Goal: Transaction & Acquisition: Purchase product/service

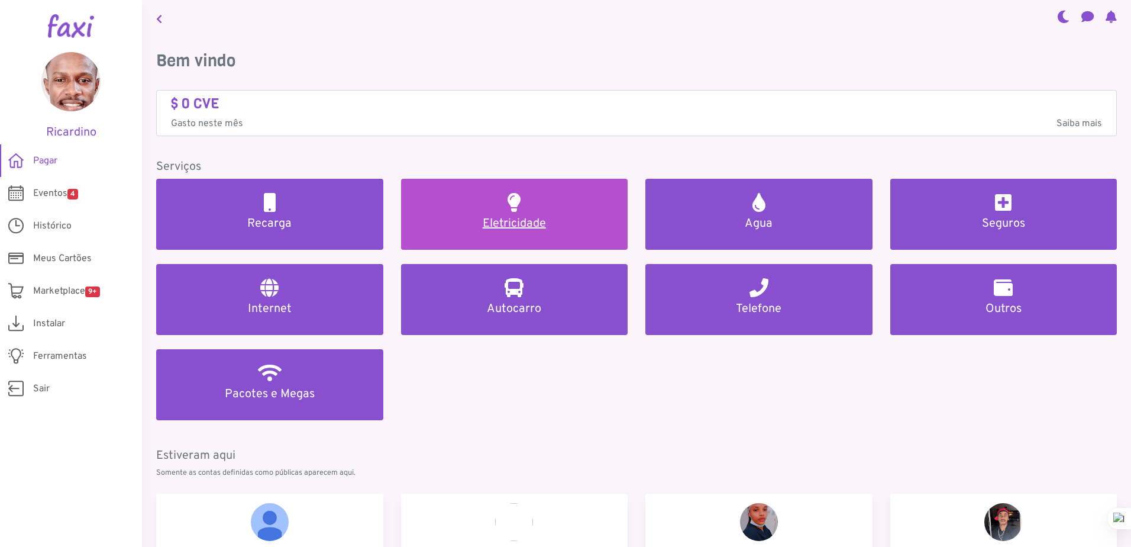
click at [551, 221] on h5 "Eletricidade" at bounding box center [514, 224] width 199 height 14
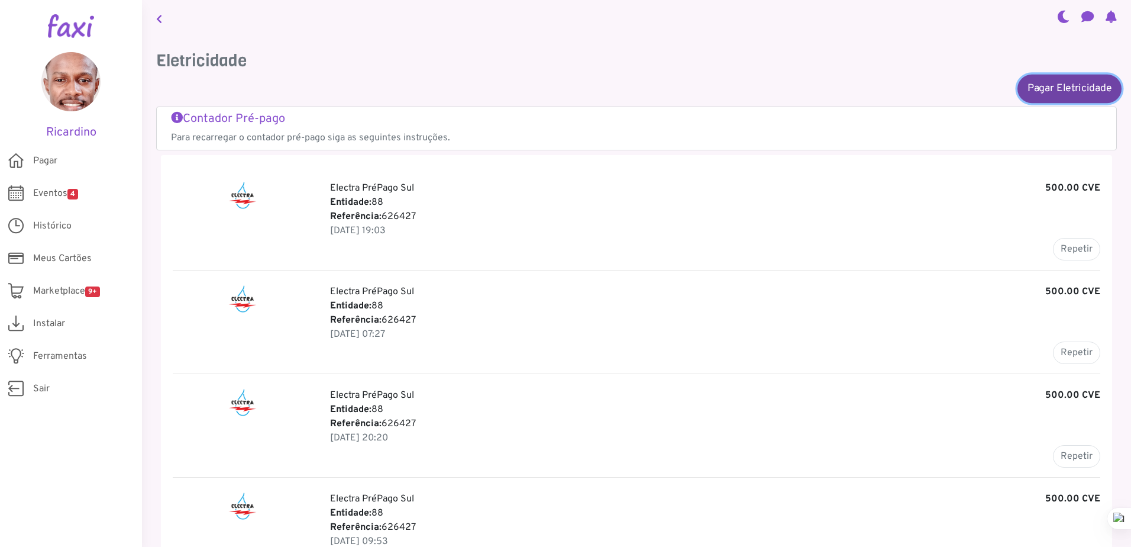
click at [1062, 86] on link "Pagar Eletricidade" at bounding box center [1070, 88] width 104 height 28
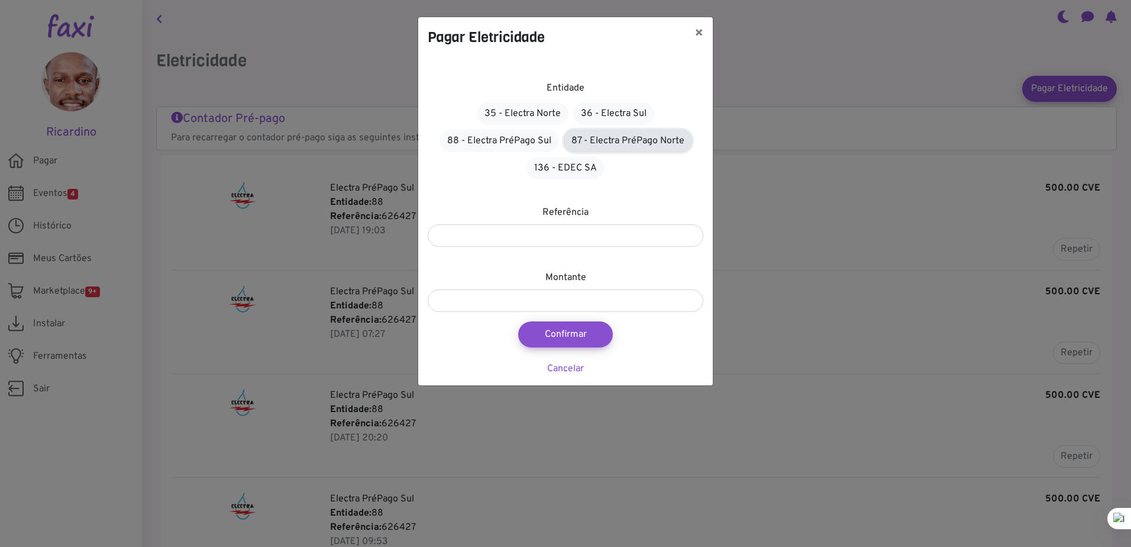
click at [608, 133] on link "87 - Electra PréPago Norte" at bounding box center [628, 141] width 128 height 22
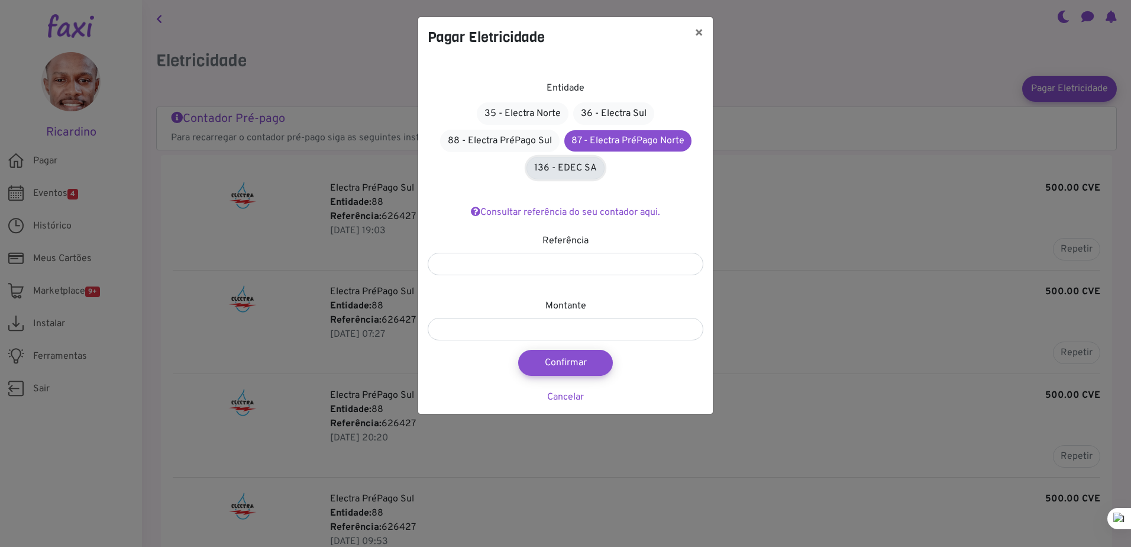
click at [577, 167] on link "136 - EDEC SA" at bounding box center [566, 168] width 78 height 22
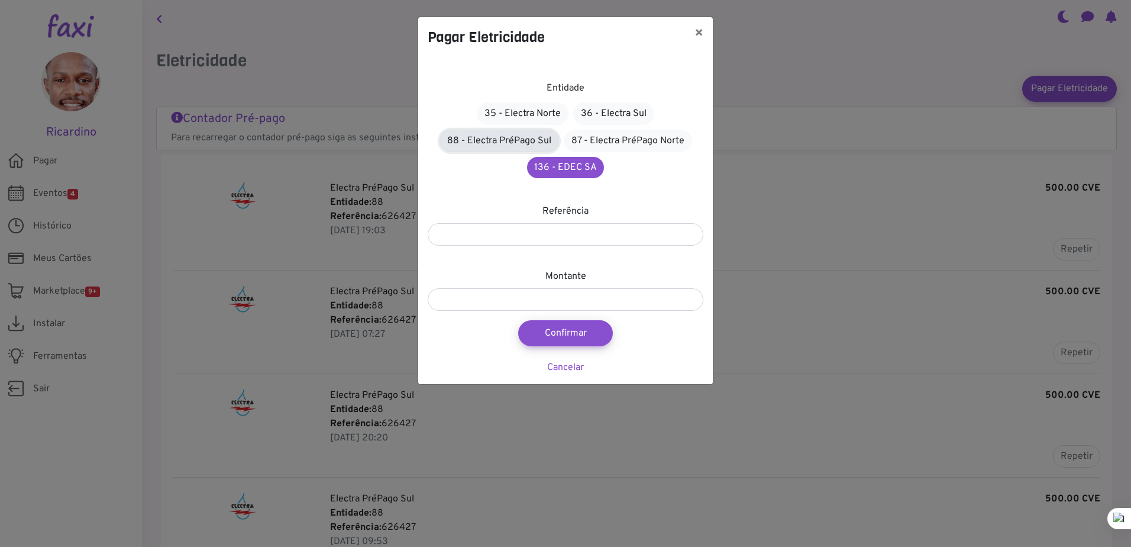
click at [518, 140] on link "88 - Electra PréPago Sul" at bounding box center [500, 141] width 120 height 22
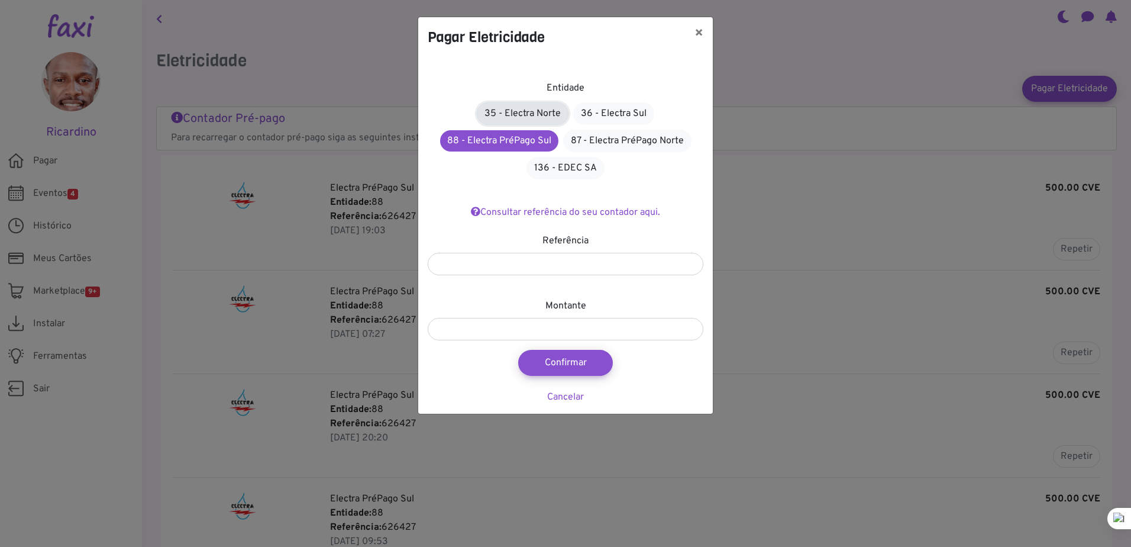
drag, startPoint x: 533, startPoint y: 112, endPoint x: 540, endPoint y: 111, distance: 7.8
click at [533, 112] on link "35 - Electra Norte" at bounding box center [523, 113] width 92 height 22
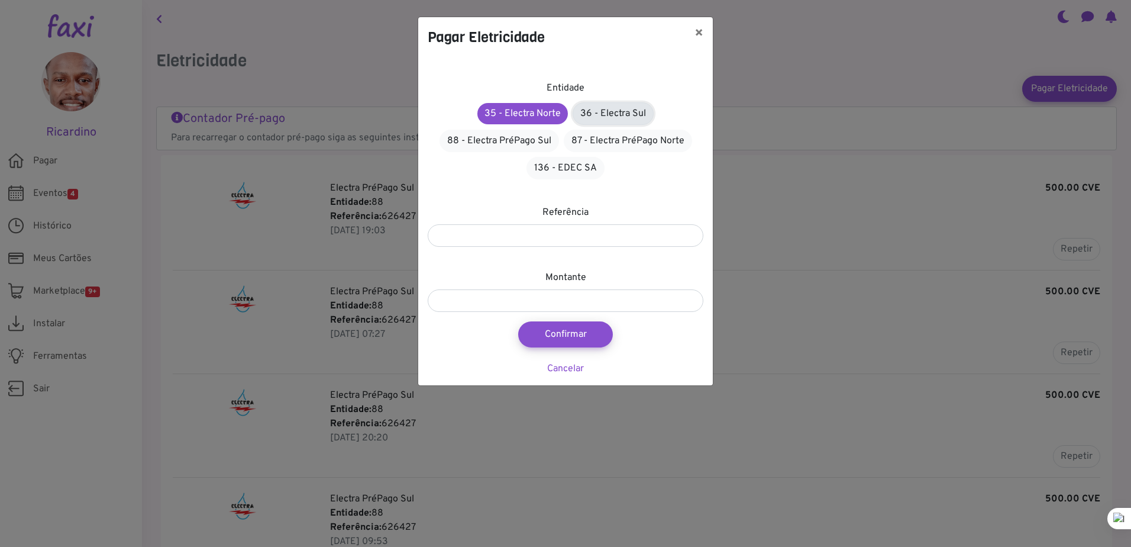
click at [631, 119] on link "36 - Electra Sul" at bounding box center [613, 113] width 81 height 22
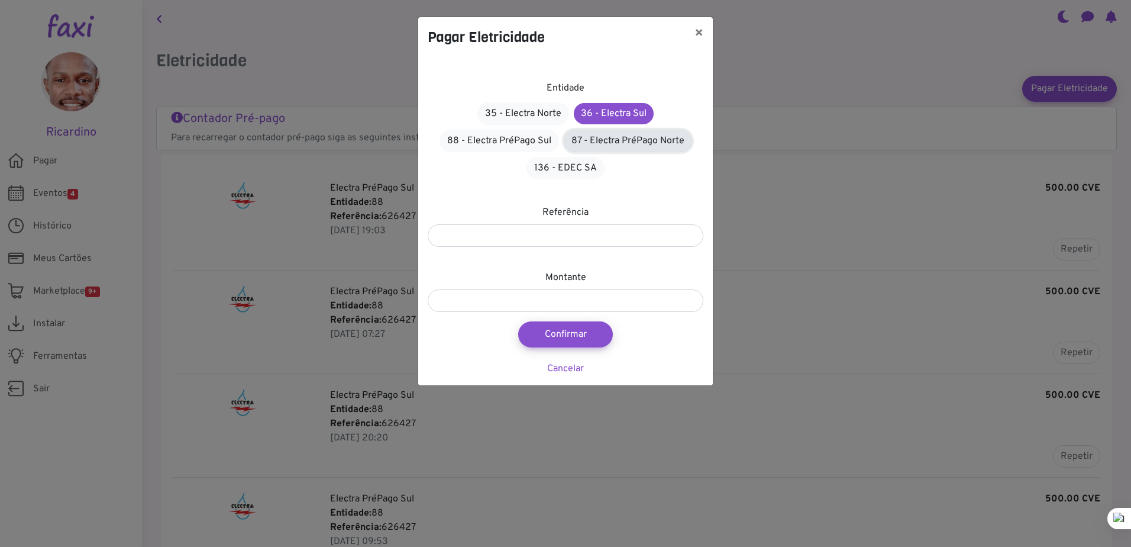
click at [623, 139] on link "87 - Electra PréPago Norte" at bounding box center [628, 141] width 128 height 22
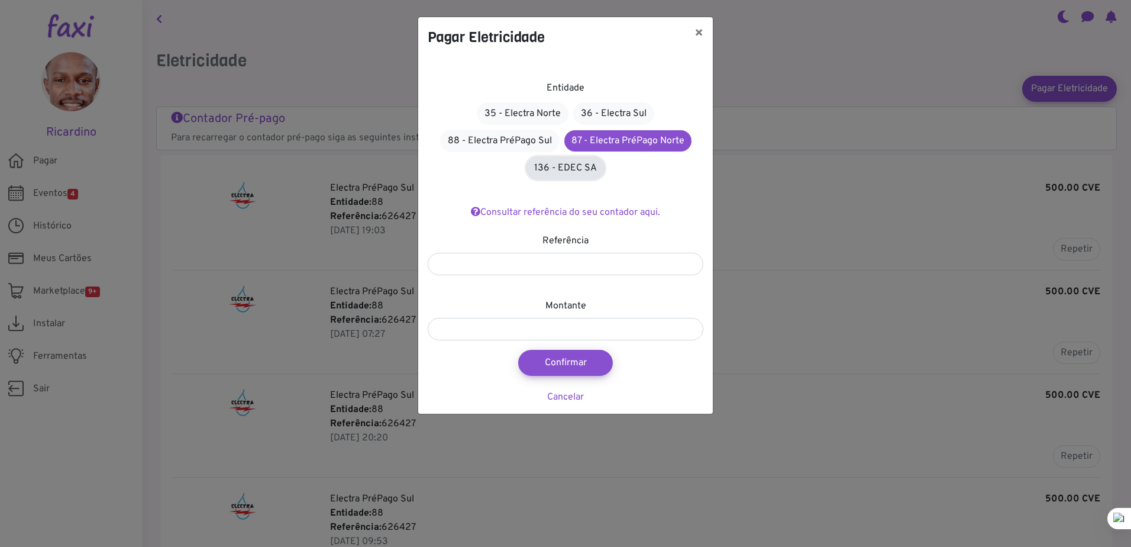
click at [577, 160] on link "136 - EDEC SA" at bounding box center [566, 168] width 78 height 22
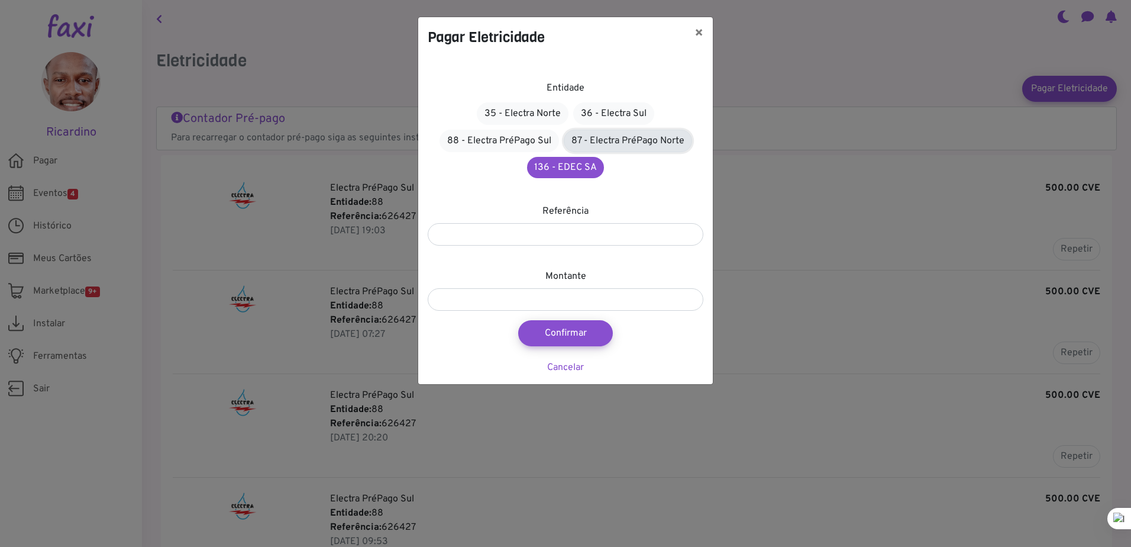
click at [619, 132] on link "87 - Electra PréPago Norte" at bounding box center [628, 141] width 128 height 22
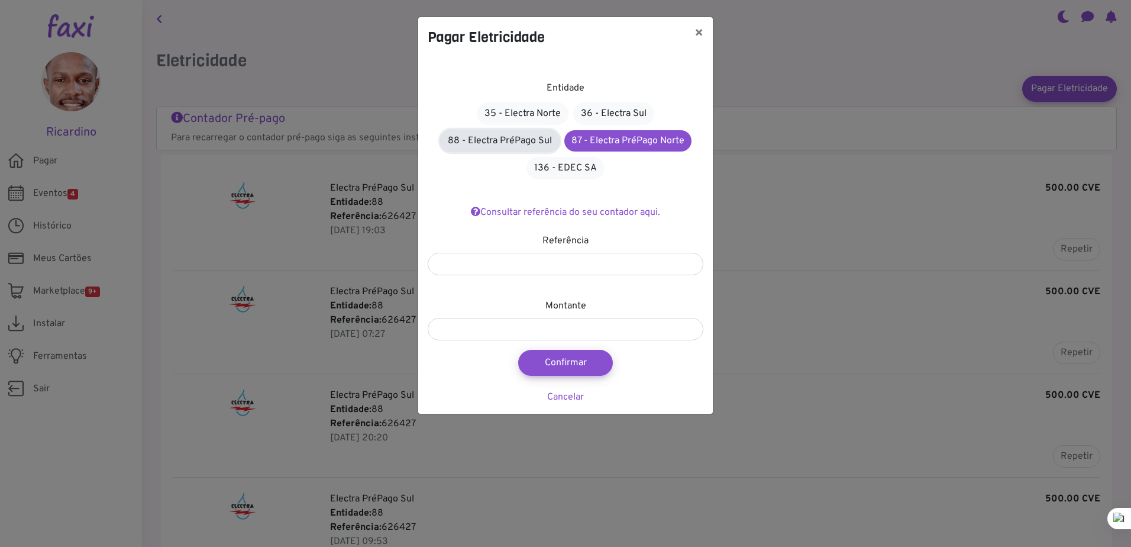
click at [543, 137] on link "88 - Electra PréPago Sul" at bounding box center [500, 141] width 120 height 22
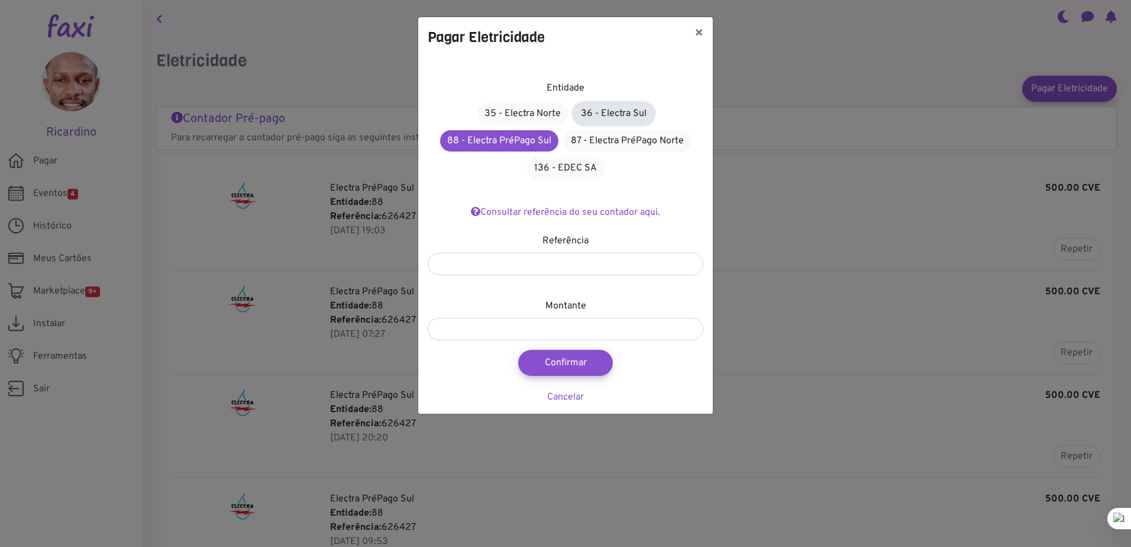
click at [616, 110] on link "36 - Electra Sul" at bounding box center [613, 113] width 81 height 22
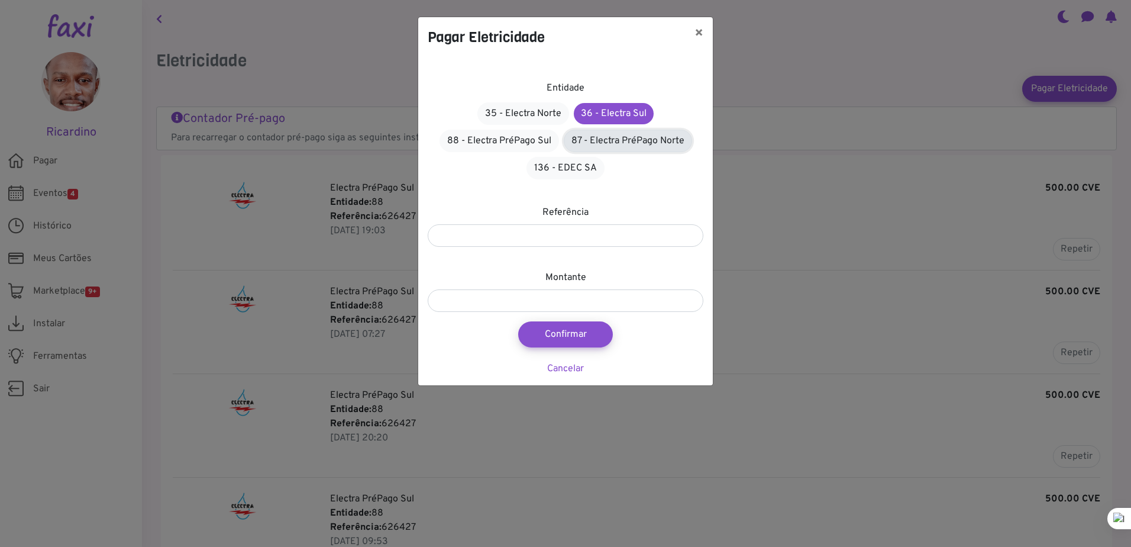
click at [617, 136] on link "87 - Electra PréPago Norte" at bounding box center [628, 141] width 128 height 22
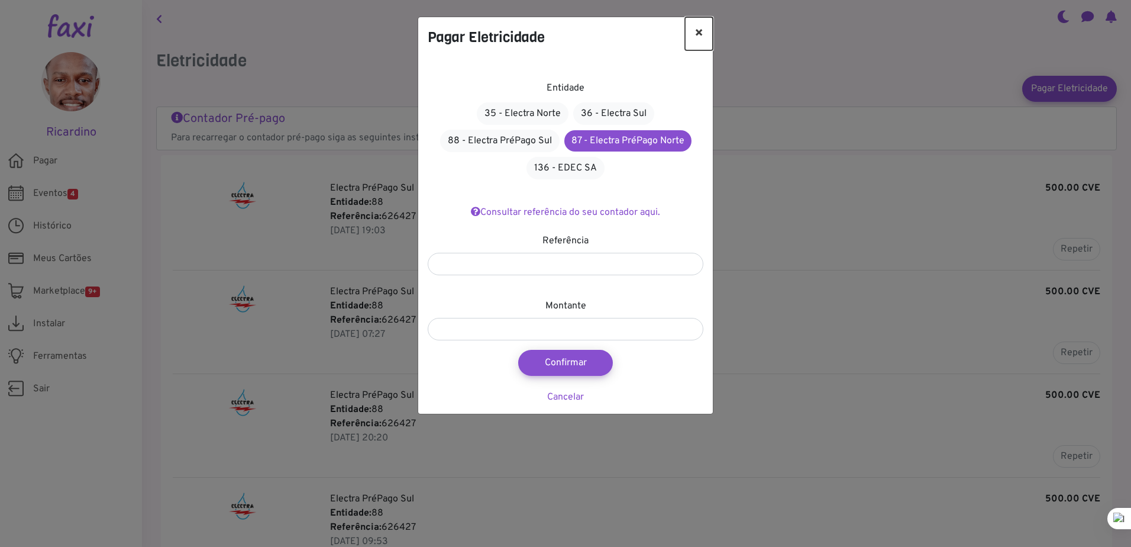
click at [696, 38] on button "×" at bounding box center [699, 33] width 28 height 33
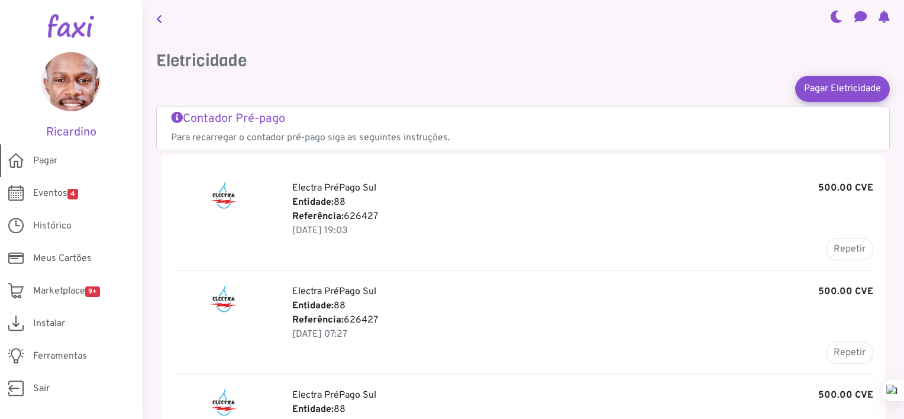
click at [47, 156] on span "Pagar" at bounding box center [45, 161] width 24 height 14
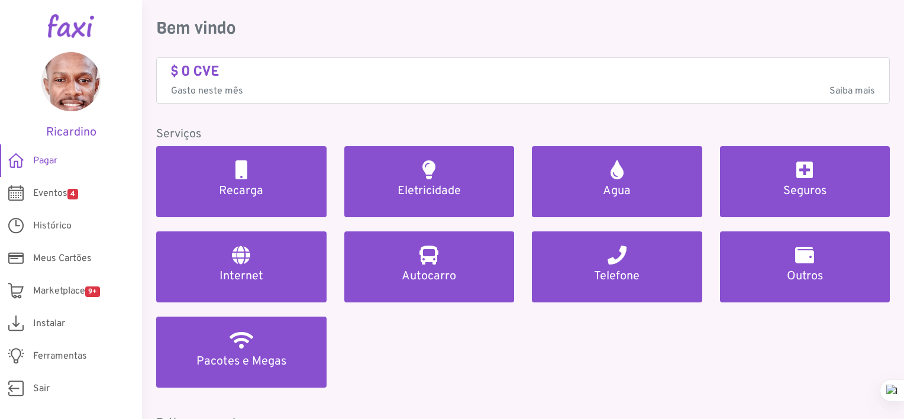
scroll to position [118, 0]
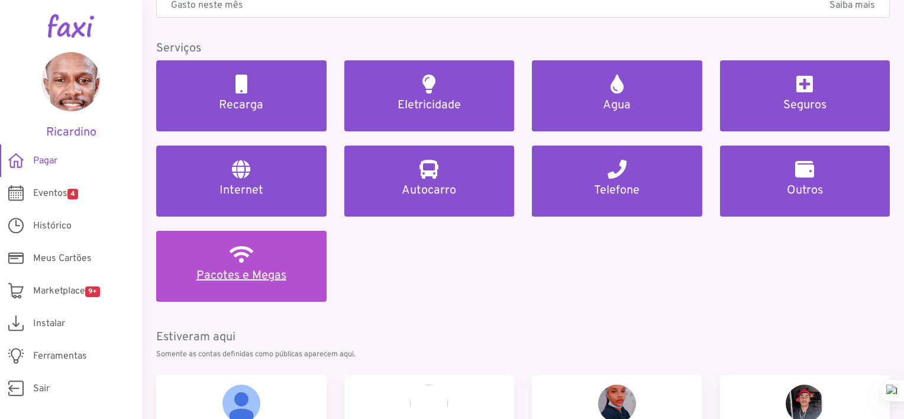
click at [272, 269] on h5 "Pacotes e Megas" at bounding box center [241, 276] width 142 height 14
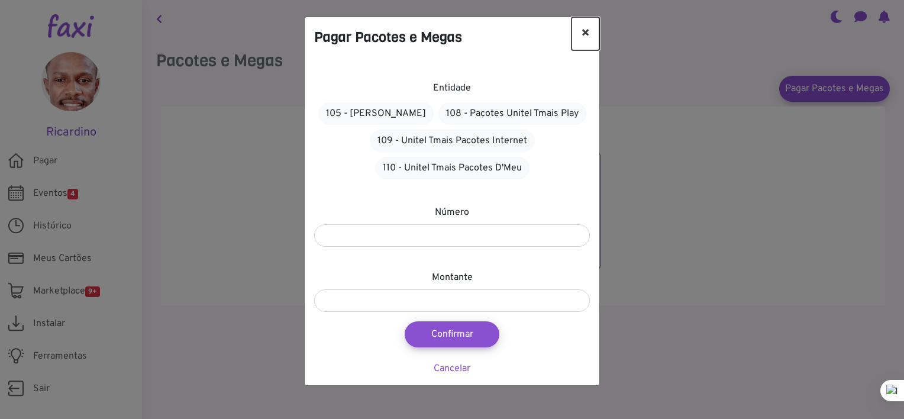
click at [590, 35] on button "×" at bounding box center [586, 33] width 28 height 33
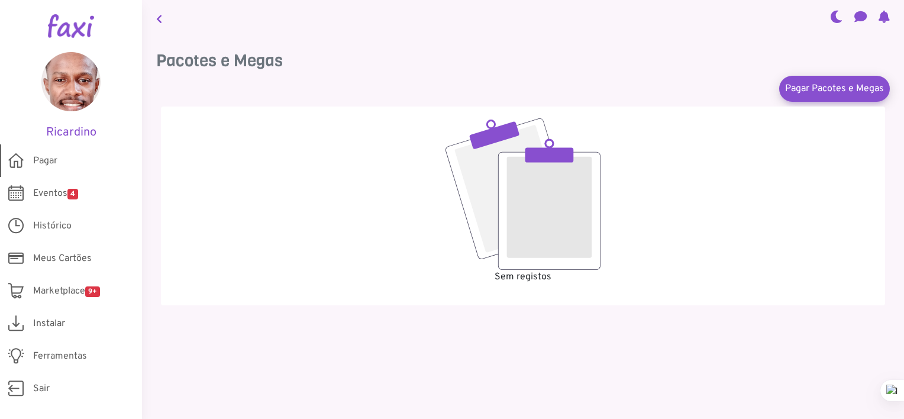
click at [64, 164] on link "Pagar" at bounding box center [71, 160] width 142 height 33
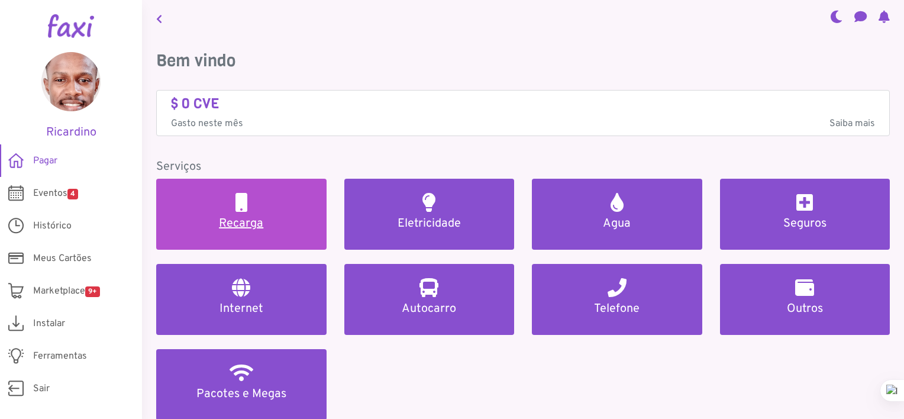
click at [282, 225] on h5 "Recarga" at bounding box center [241, 224] width 142 height 14
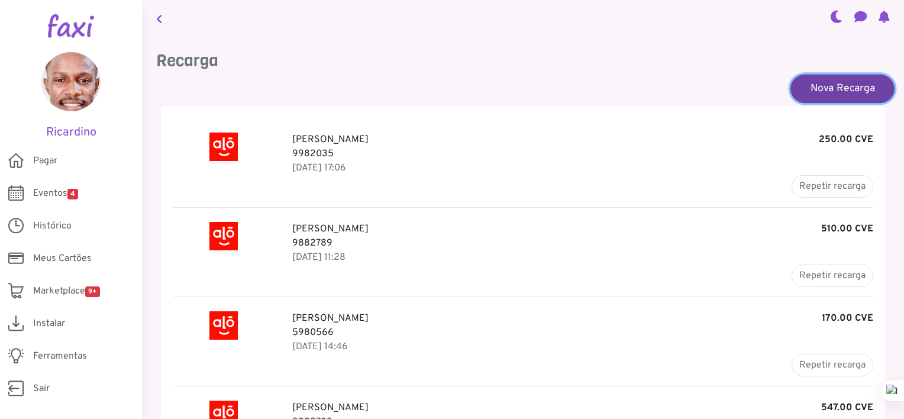
click at [840, 86] on link "Nova Recarga" at bounding box center [843, 88] width 104 height 28
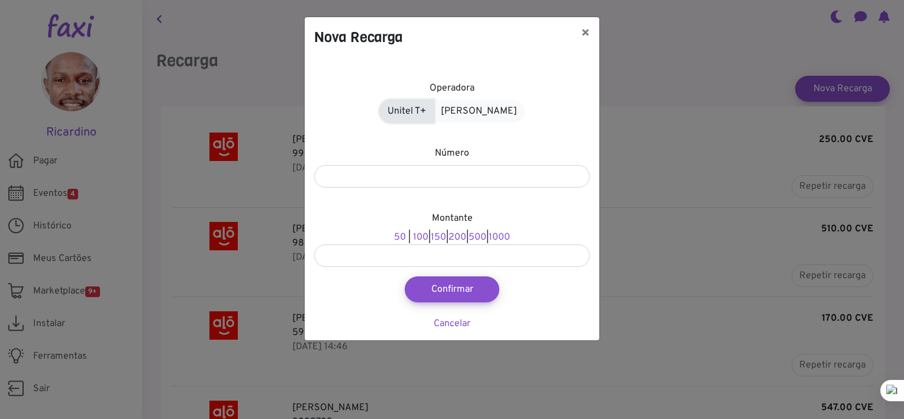
click at [423, 109] on link "Unitel T+" at bounding box center [407, 111] width 54 height 22
click at [486, 112] on link "Alou Móvel" at bounding box center [479, 111] width 92 height 22
click at [428, 114] on link "Unitel T+" at bounding box center [407, 111] width 54 height 22
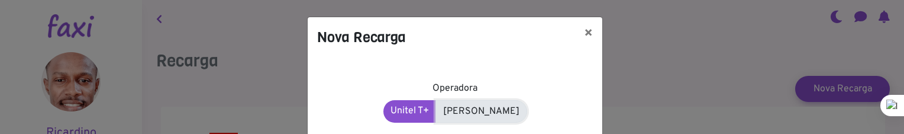
click at [485, 109] on link "Alou Móvel" at bounding box center [482, 111] width 92 height 22
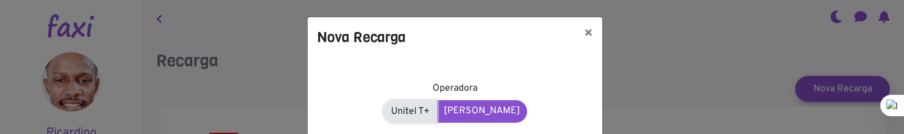
click at [436, 107] on link "Unitel T+" at bounding box center [410, 111] width 54 height 22
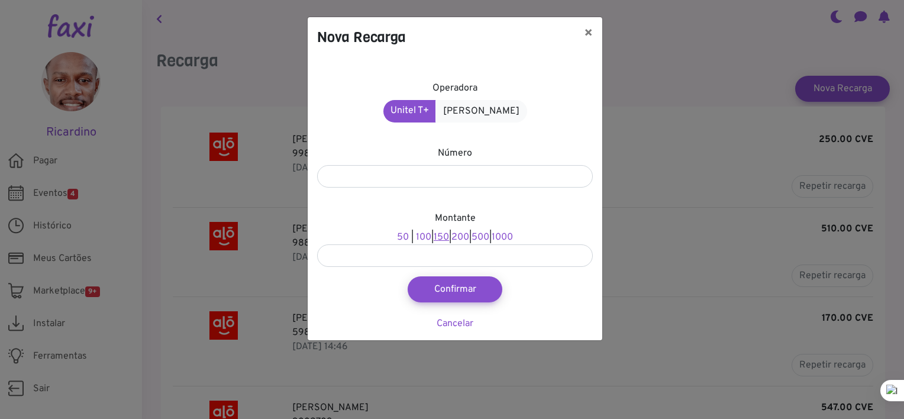
click at [434, 237] on link "150" at bounding box center [441, 237] width 15 height 12
type input "***"
click at [456, 181] on input "number" at bounding box center [455, 176] width 276 height 22
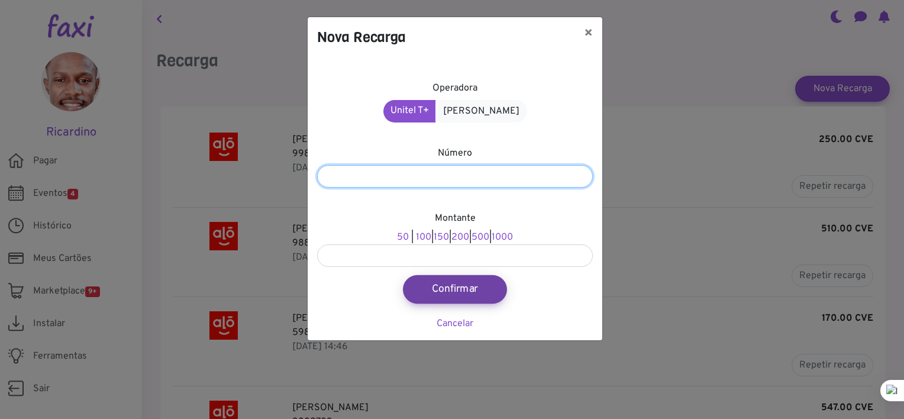
type input "*******"
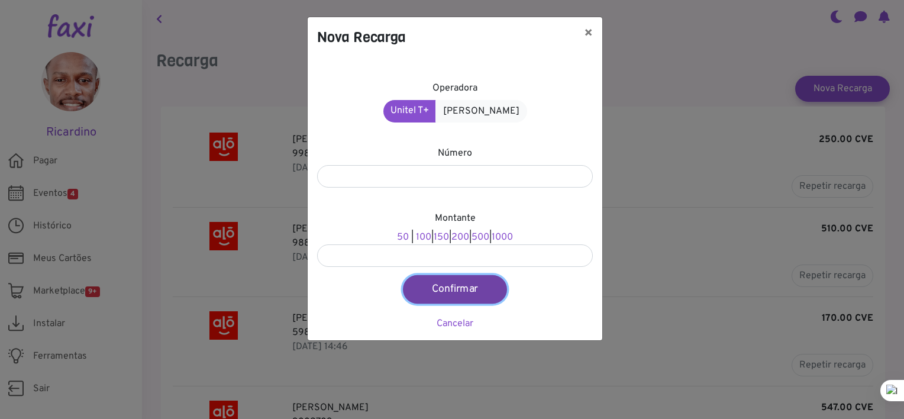
click at [453, 289] on button "Confirmar" at bounding box center [455, 289] width 104 height 28
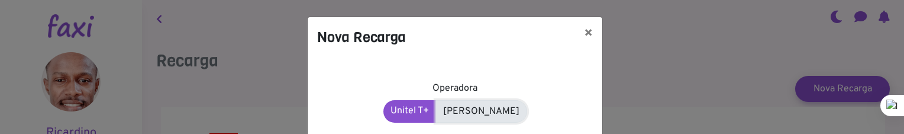
click at [470, 111] on link "Alou Móvel" at bounding box center [482, 111] width 92 height 22
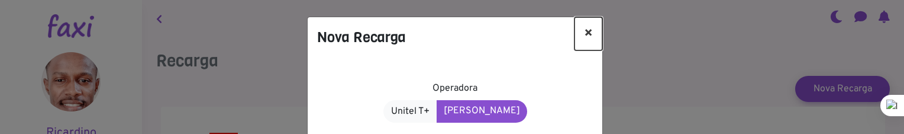
click at [590, 37] on button "×" at bounding box center [589, 33] width 28 height 33
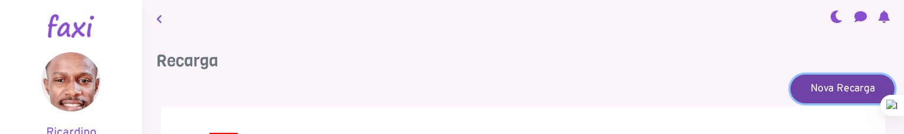
click at [807, 84] on link "Nova Recarga" at bounding box center [843, 88] width 104 height 28
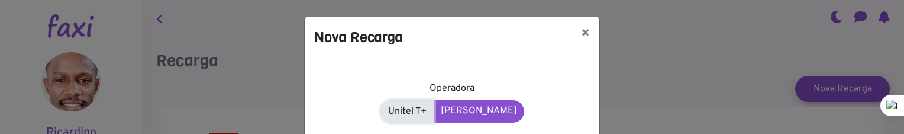
click at [405, 107] on link "Unitel T+" at bounding box center [407, 111] width 54 height 22
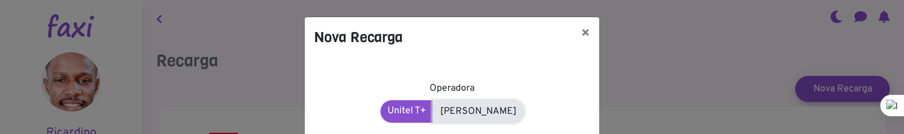
click at [462, 115] on link "Alou Móvel" at bounding box center [479, 111] width 92 height 22
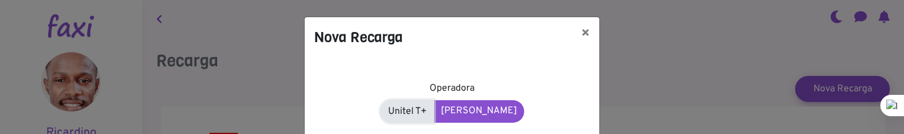
click at [434, 114] on link "Unitel T+" at bounding box center [407, 111] width 54 height 22
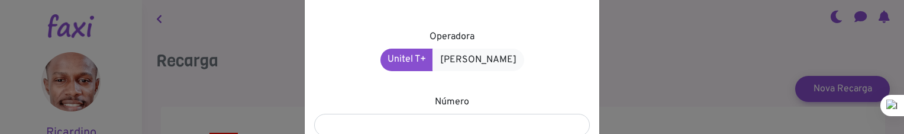
scroll to position [178, 0]
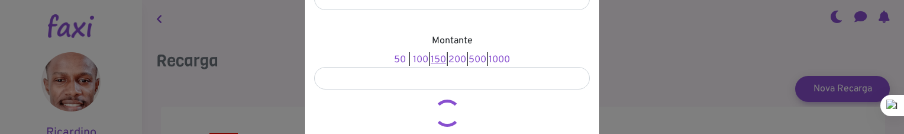
click at [433, 63] on link "150" at bounding box center [438, 60] width 15 height 12
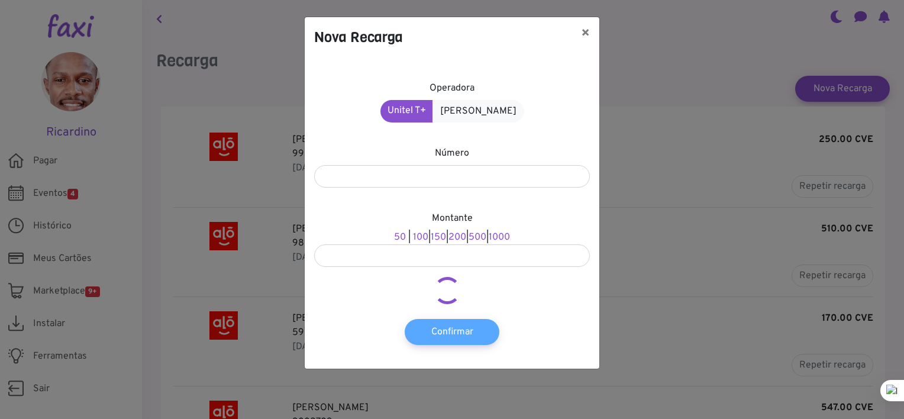
scroll to position [0, 0]
click at [584, 31] on button "×" at bounding box center [586, 33] width 28 height 33
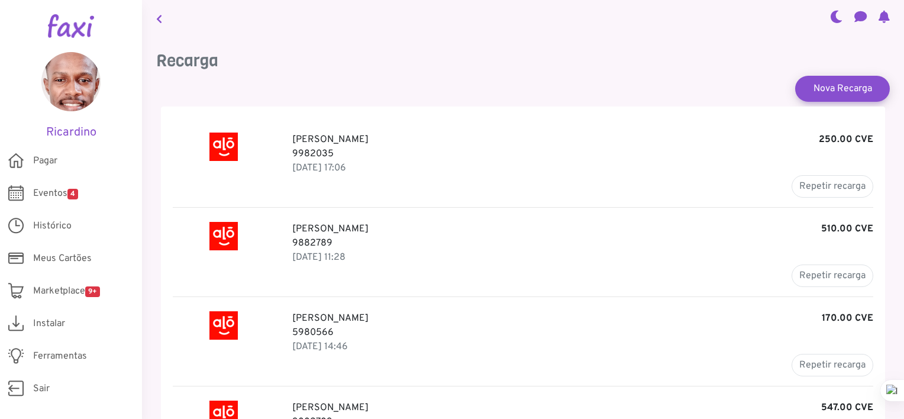
click at [279, 135] on div at bounding box center [224, 165] width 120 height 65
click at [831, 89] on link "Nova Recarga" at bounding box center [843, 88] width 104 height 28
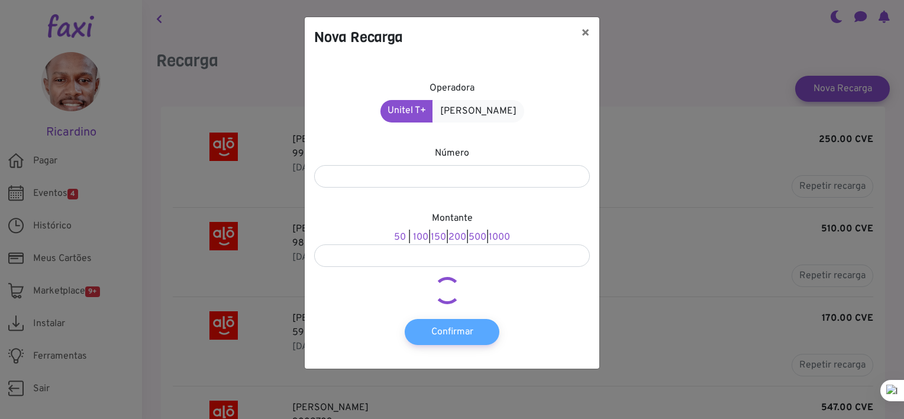
click at [679, 409] on div "Nova Recarga × Operadora Unitel T+ Alou Móvel Número ******* Montante 50 | 100 …" at bounding box center [452, 209] width 904 height 419
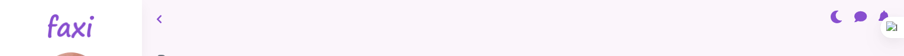
click at [709, 56] on html "Ricardino Pagar Eventos 4 Histórico Meus Cartões Meus Bilhetes Perfil Marketpla…" at bounding box center [452, 28] width 904 height 56
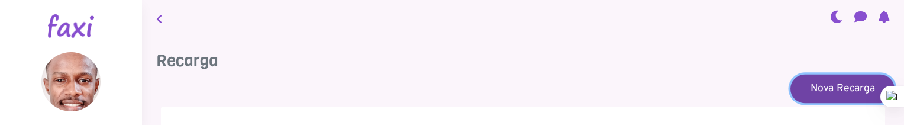
click at [861, 88] on link "Nova Recarga" at bounding box center [843, 88] width 104 height 28
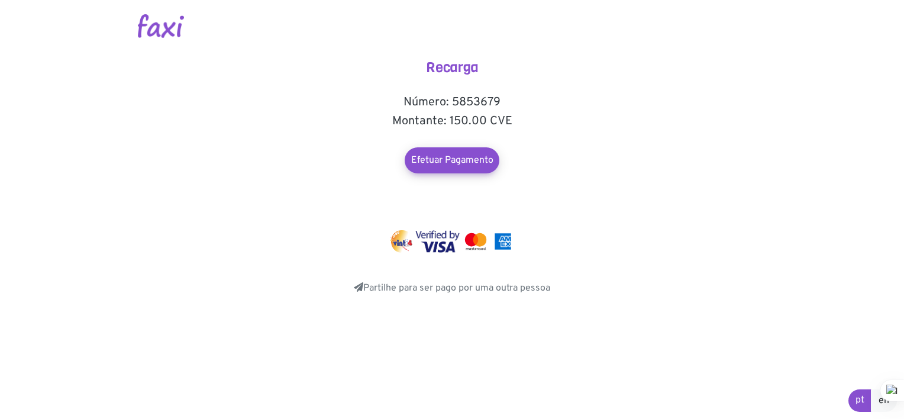
click at [602, 180] on main "Recarga Número: 5853679 Montante: 150.00 CVE Efetuar Pagamento" at bounding box center [452, 147] width 675 height 295
